Goal: Task Accomplishment & Management: Manage account settings

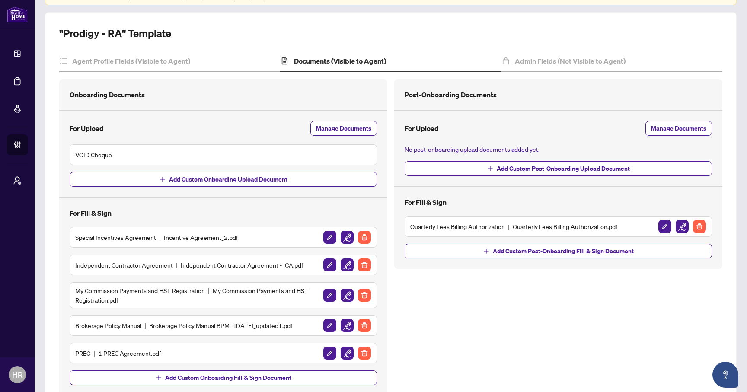
scroll to position [78, 0]
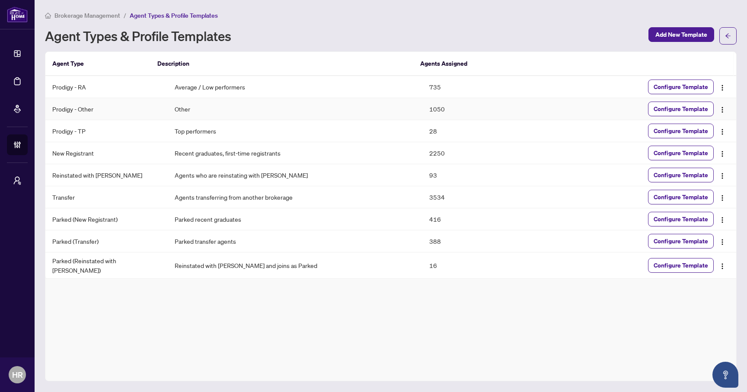
click at [148, 102] on td "Prodigy - Other" at bounding box center [106, 109] width 122 height 22
click at [661, 106] on span "Configure Template" at bounding box center [681, 109] width 54 height 14
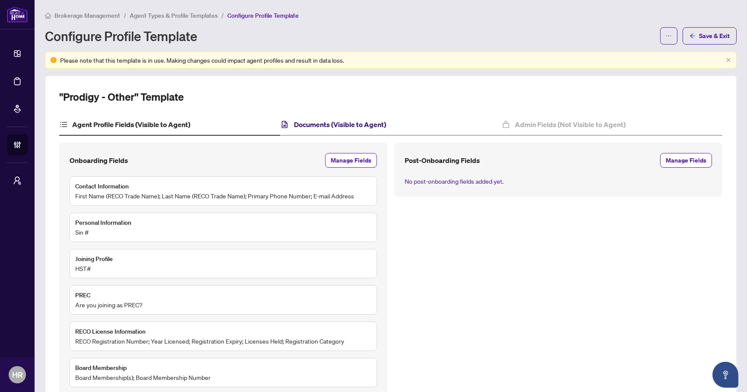
click at [354, 126] on h4 "Documents (Visible to Agent)" at bounding box center [340, 124] width 92 height 10
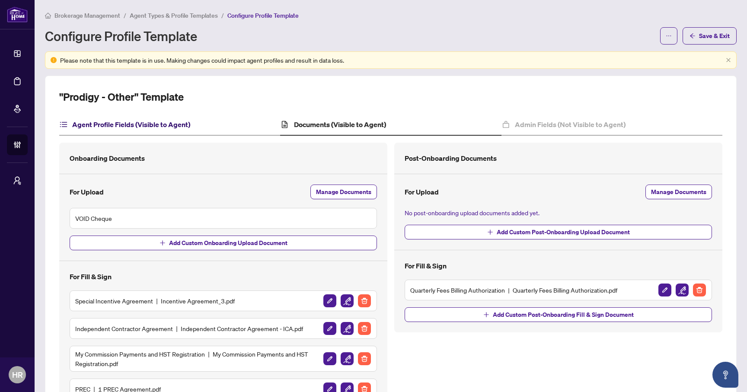
click at [147, 119] on h4 "Agent Profile Fields (Visible to Agent)" at bounding box center [131, 124] width 118 height 10
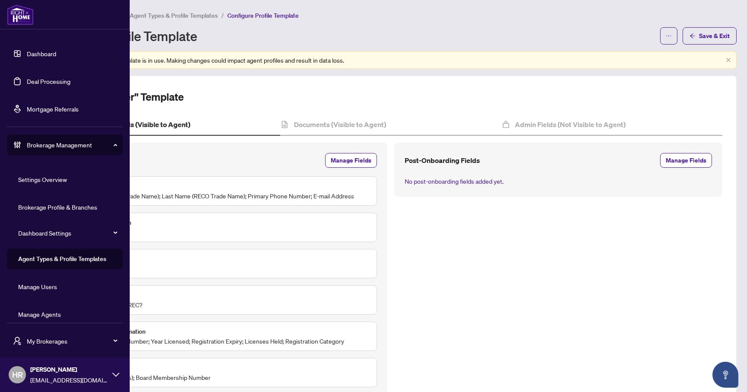
click at [62, 262] on link "Agent Types & Profile Templates" at bounding box center [62, 259] width 88 height 8
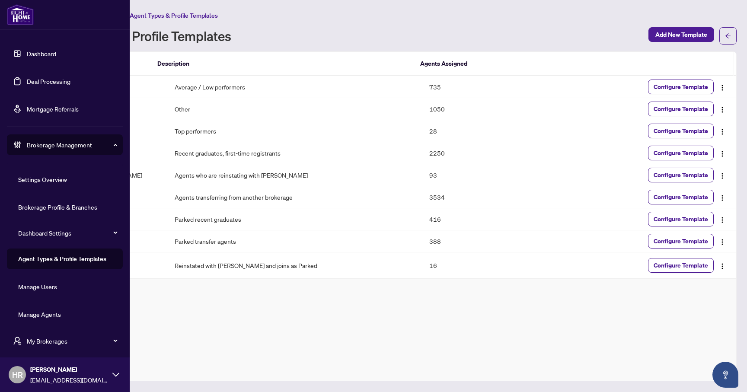
click at [59, 314] on link "Manage Agents" at bounding box center [39, 315] width 43 height 8
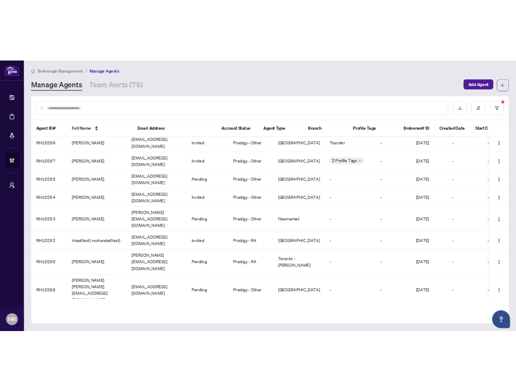
scroll to position [190, 0]
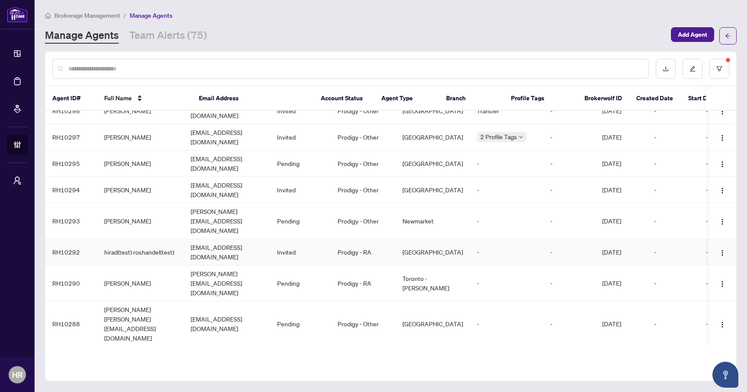
click at [209, 239] on td "[EMAIL_ADDRESS][DOMAIN_NAME]" at bounding box center [227, 252] width 87 height 26
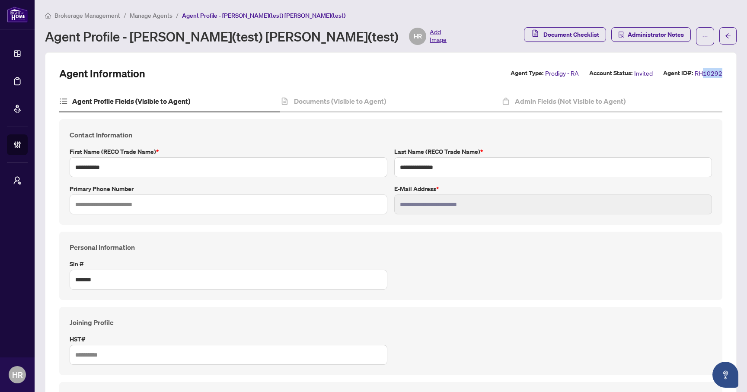
drag, startPoint x: 725, startPoint y: 73, endPoint x: 705, endPoint y: 73, distance: 20.8
